Goal: Navigation & Orientation: Find specific page/section

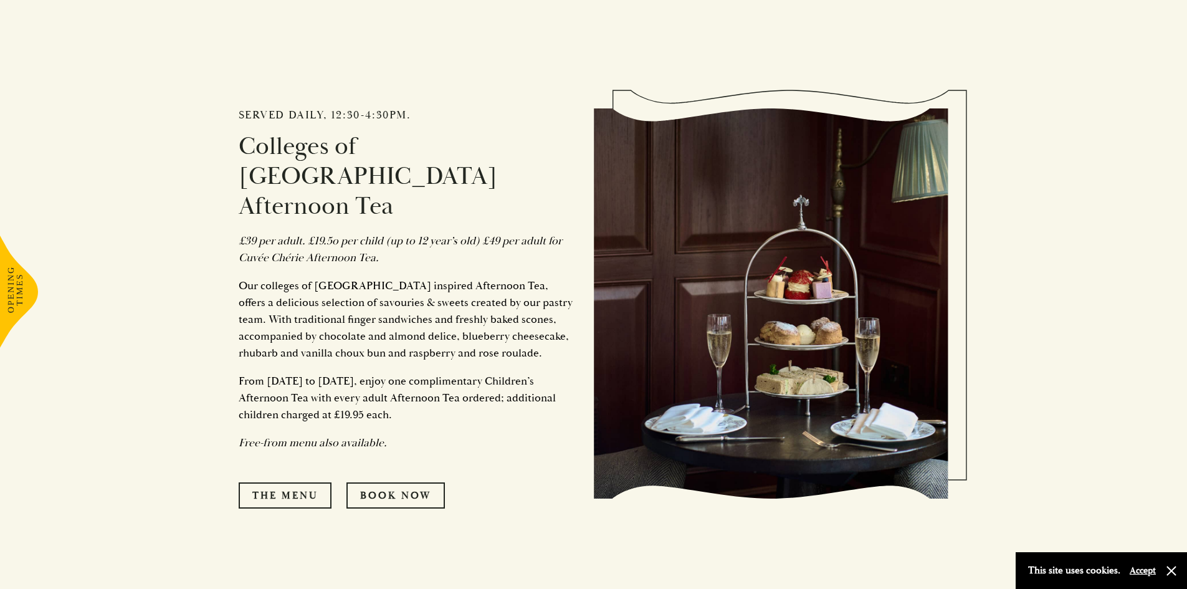
scroll to position [623, 0]
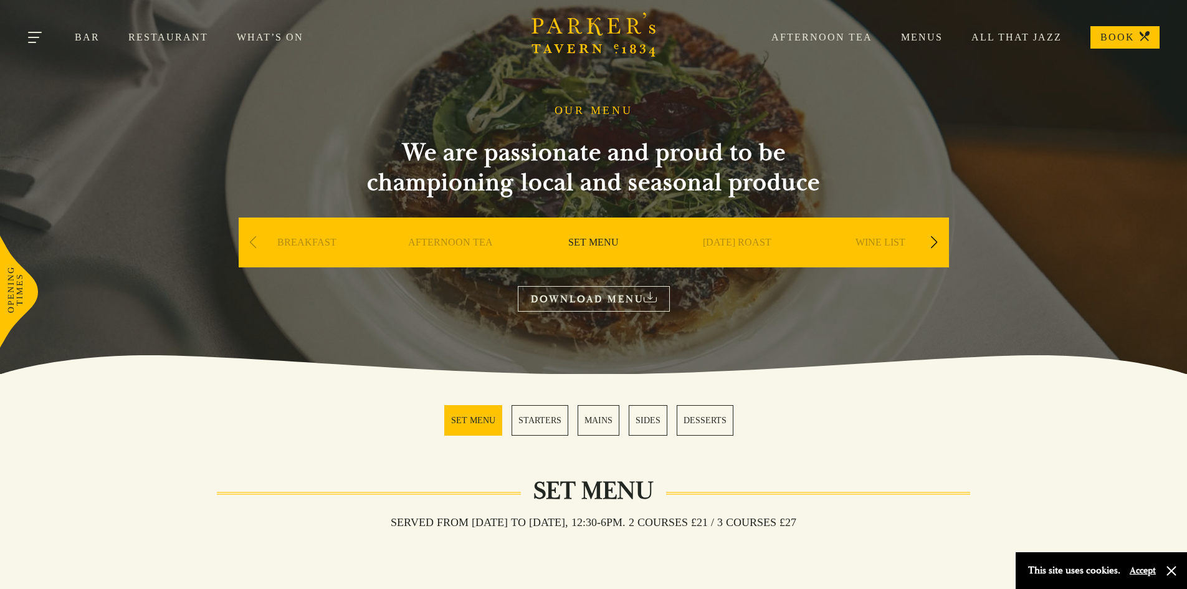
click at [39, 38] on button "Toggle navigation" at bounding box center [35, 39] width 53 height 53
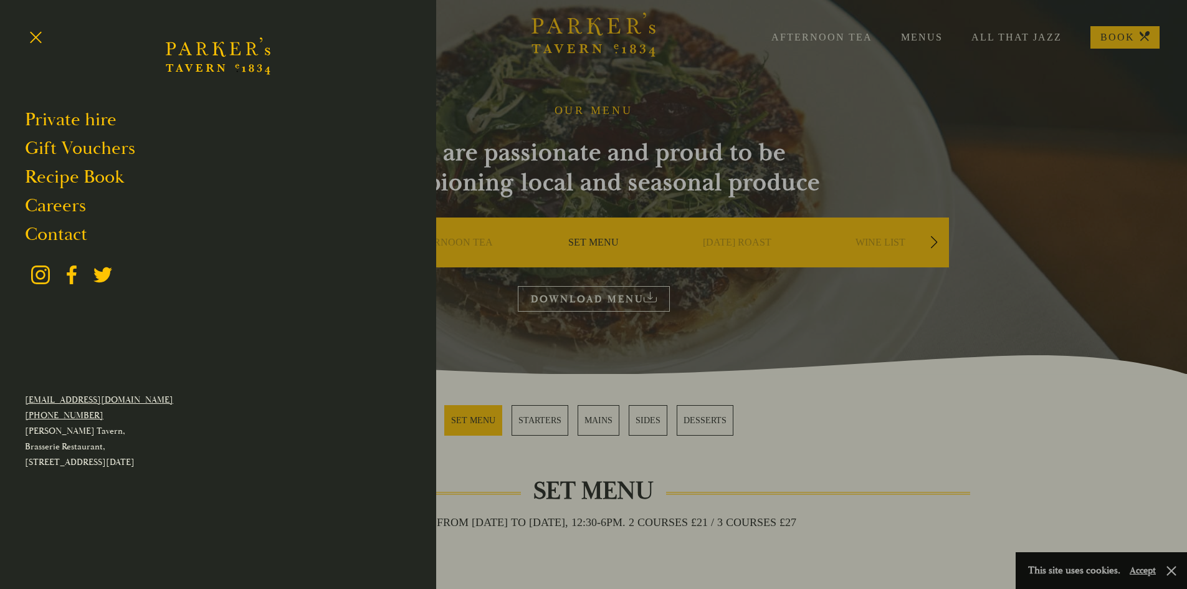
click at [1027, 30] on div at bounding box center [593, 294] width 1187 height 589
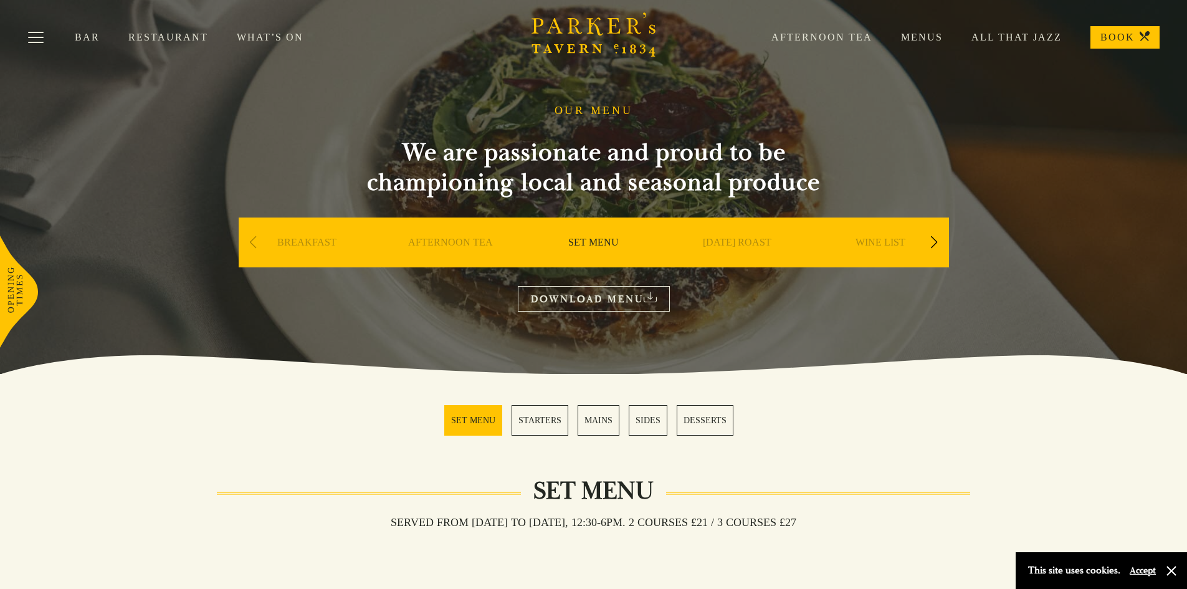
click at [1016, 37] on link "All That Jazz" at bounding box center [1002, 37] width 119 height 12
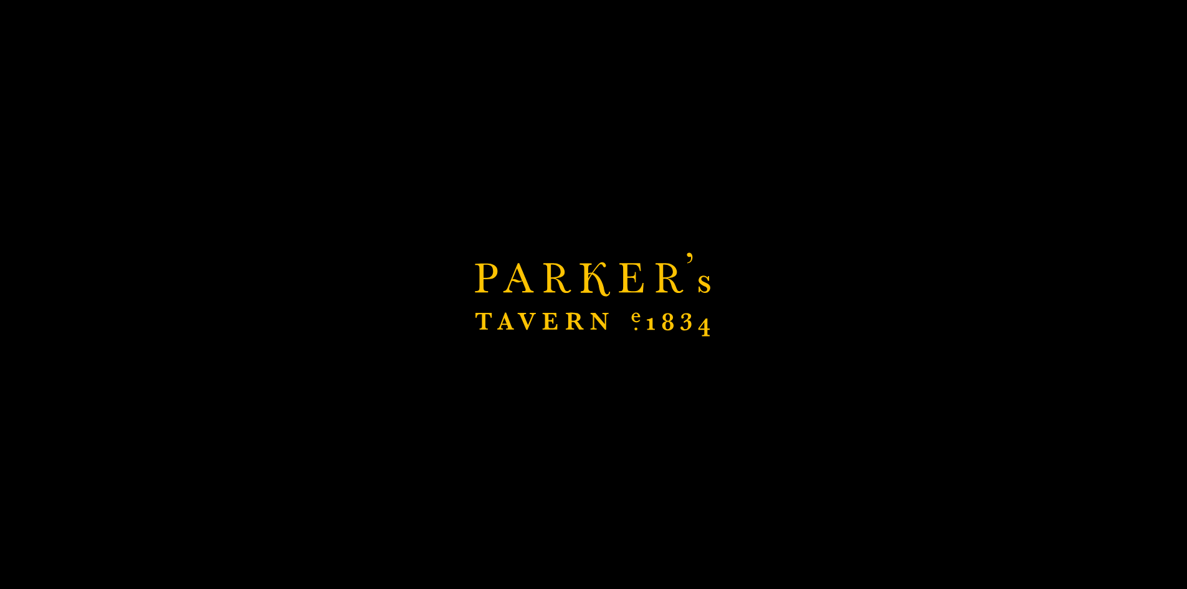
scroll to position [249, 0]
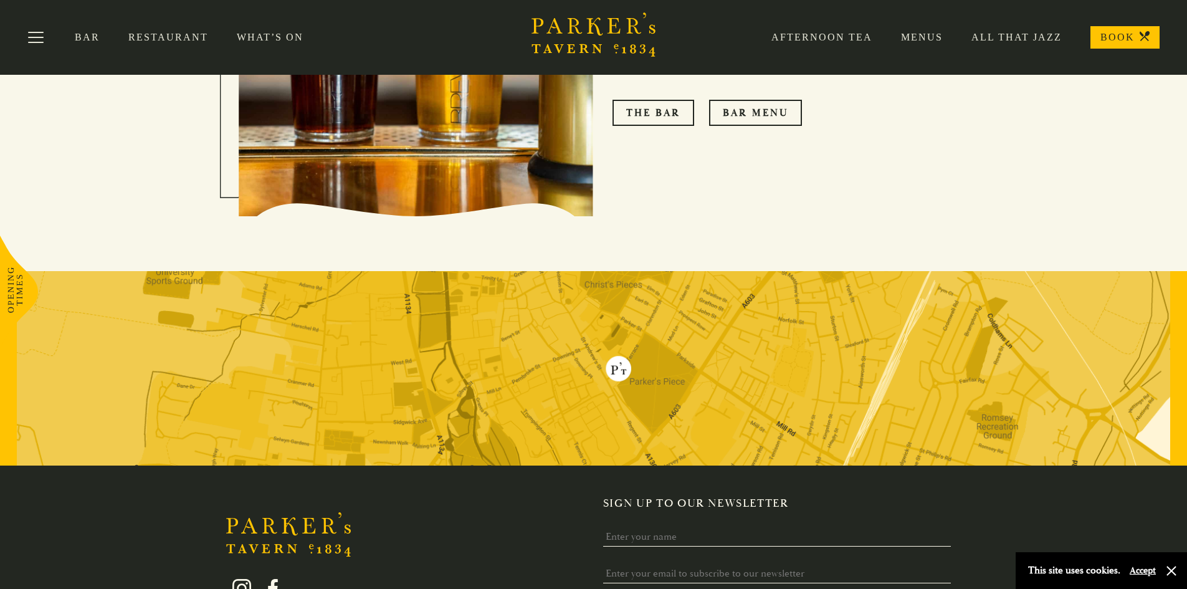
scroll to position [1122, 0]
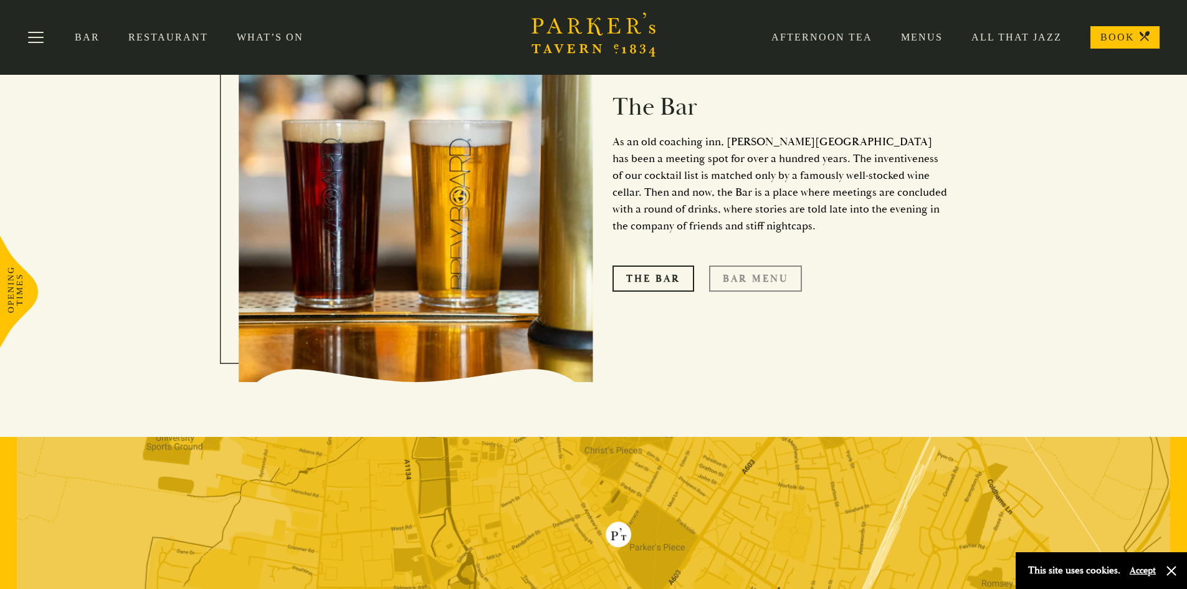
click at [747, 265] on link "Bar Menu" at bounding box center [755, 278] width 93 height 26
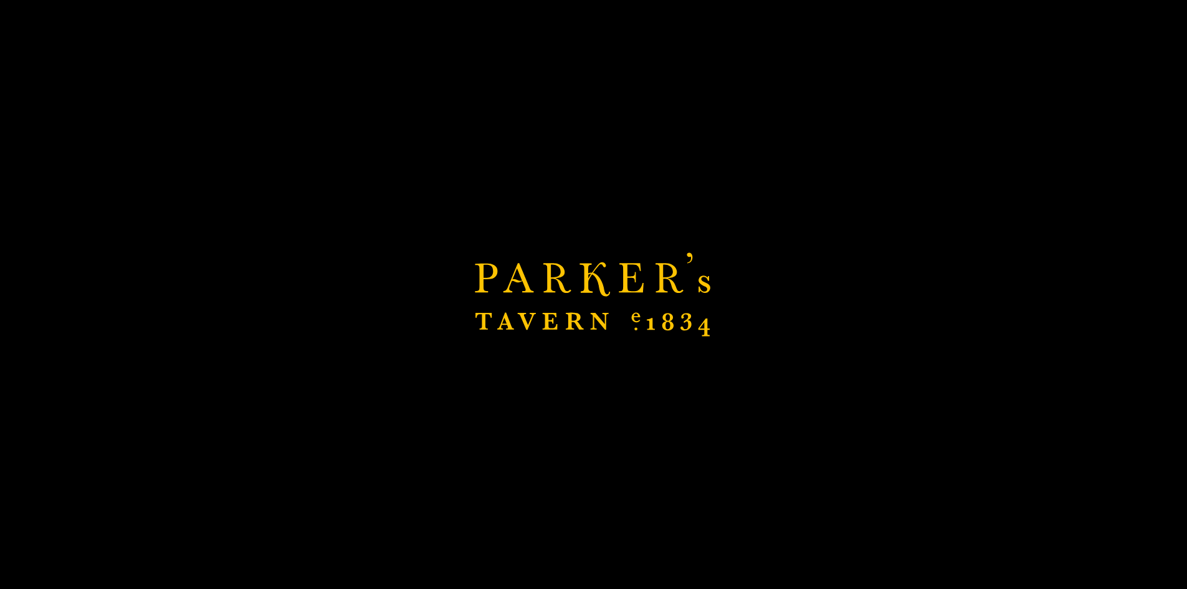
scroll to position [1433, 0]
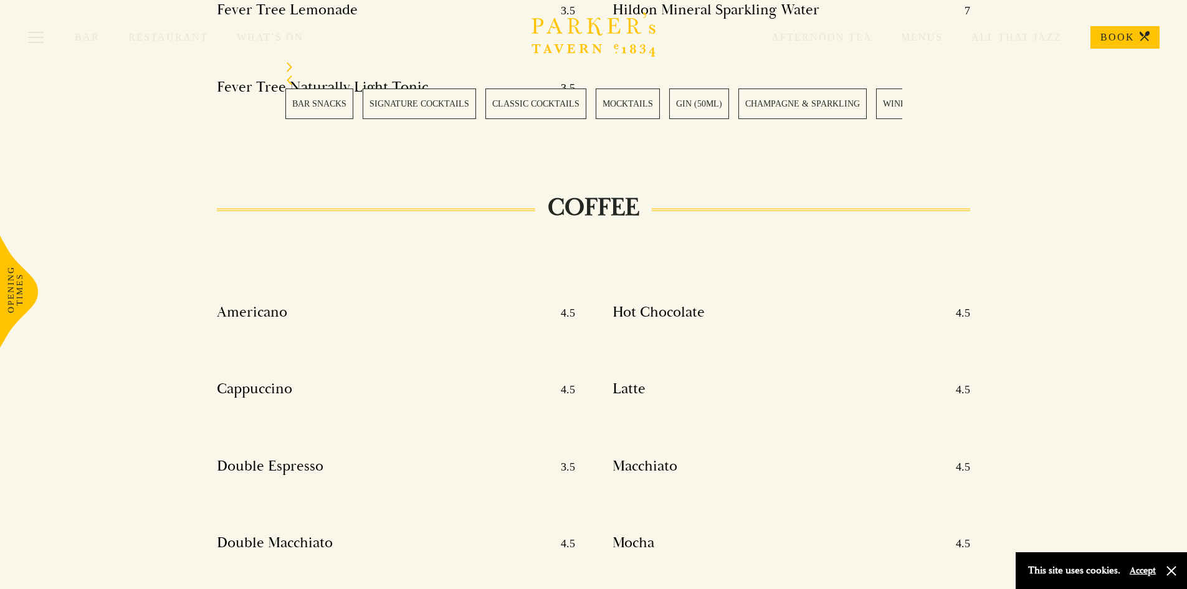
scroll to position [6170, 0]
